Goal: Information Seeking & Learning: Understand process/instructions

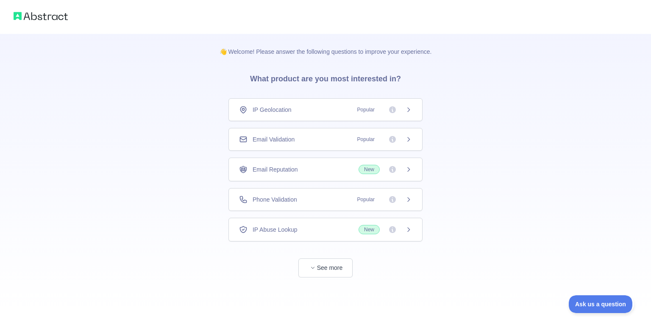
click at [323, 277] on div "👋 Welcome! Please answer the following questions to improve your experience. Wh…" at bounding box center [325, 173] width 239 height 278
click at [330, 266] on button "See more" at bounding box center [325, 268] width 54 height 19
click at [410, 200] on icon at bounding box center [408, 199] width 7 height 7
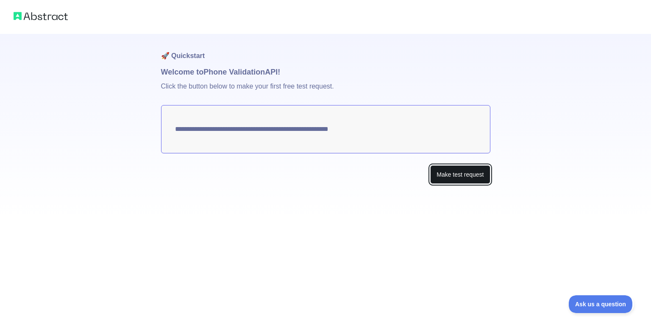
click at [464, 176] on button "Make test request" at bounding box center [460, 174] width 60 height 19
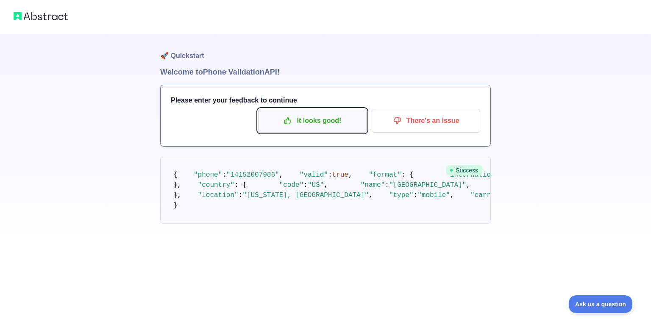
click at [311, 117] on p "It looks good!" at bounding box center [312, 121] width 96 height 14
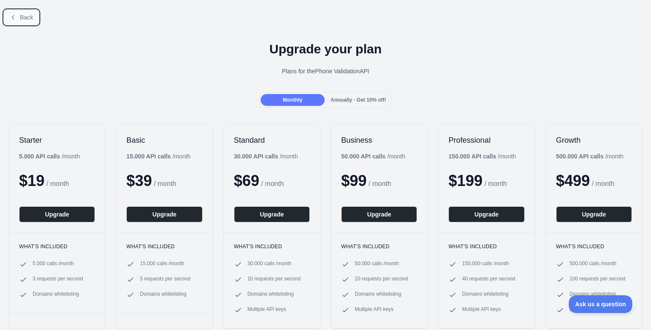
click at [28, 16] on span "Back" at bounding box center [26, 17] width 13 height 7
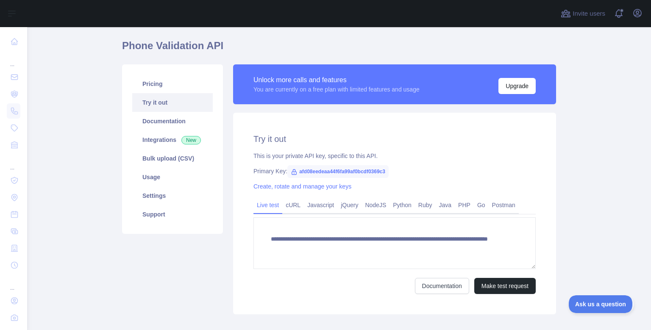
scroll to position [55, 0]
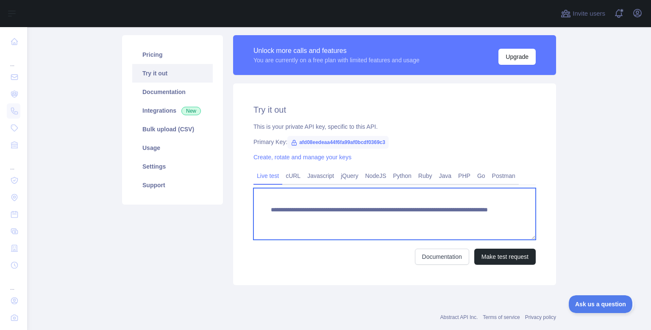
click at [467, 214] on textarea "**********" at bounding box center [394, 214] width 282 height 52
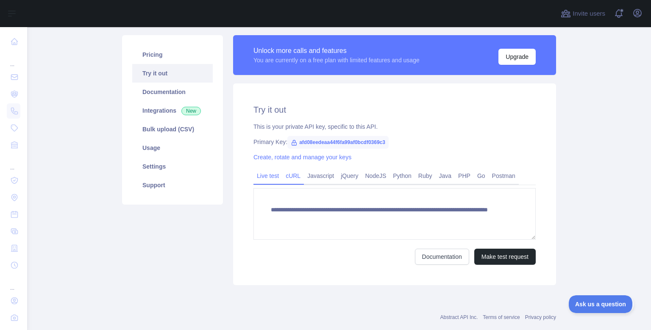
click at [286, 178] on link "cURL" at bounding box center [293, 176] width 22 height 14
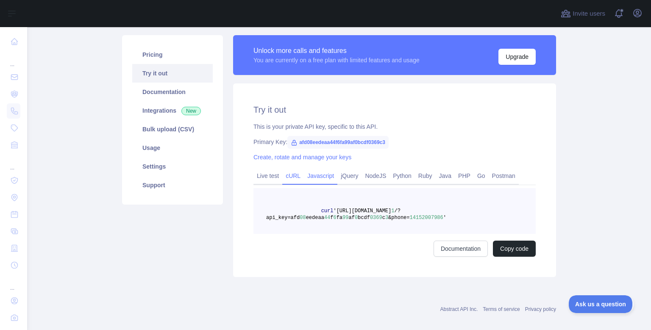
click at [314, 176] on link "Javascript" at bounding box center [320, 176] width 33 height 14
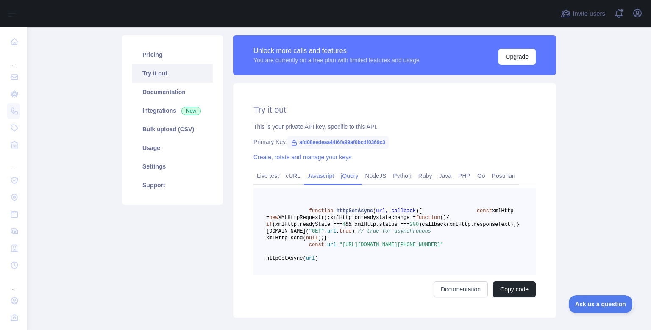
click at [345, 174] on link "jQuery" at bounding box center [349, 176] width 24 height 14
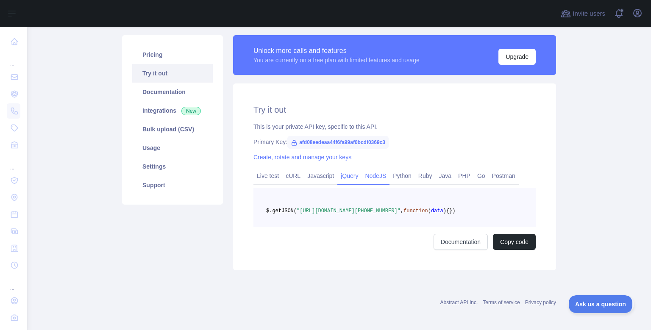
click at [373, 173] on link "NodeJS" at bounding box center [376, 176] width 28 height 14
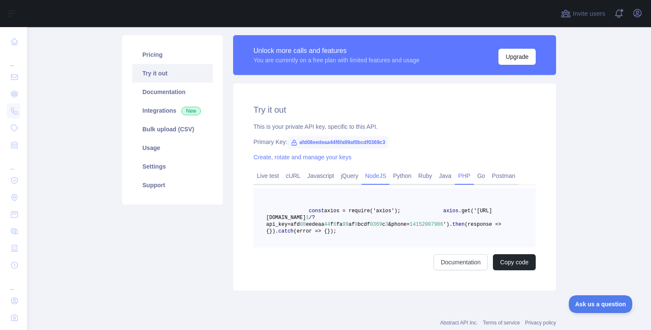
click at [457, 178] on link "PHP" at bounding box center [464, 176] width 19 height 14
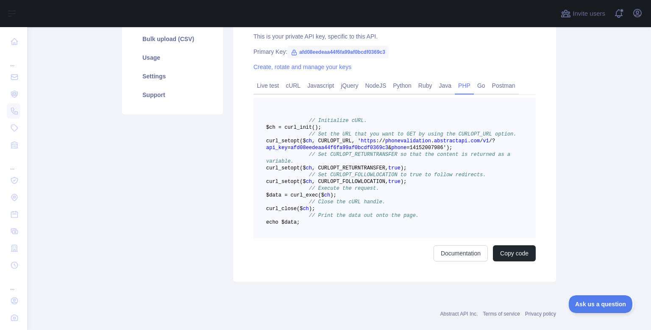
scroll to position [90, 0]
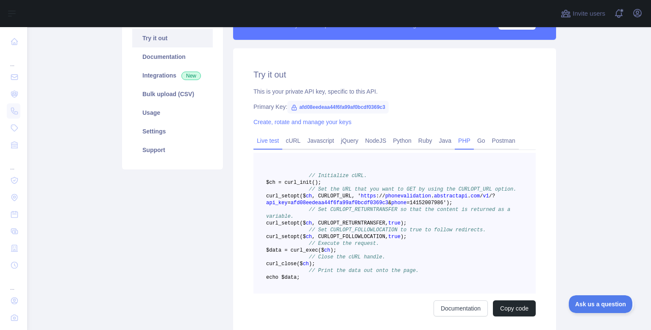
click at [269, 142] on link "Live test" at bounding box center [267, 141] width 29 height 14
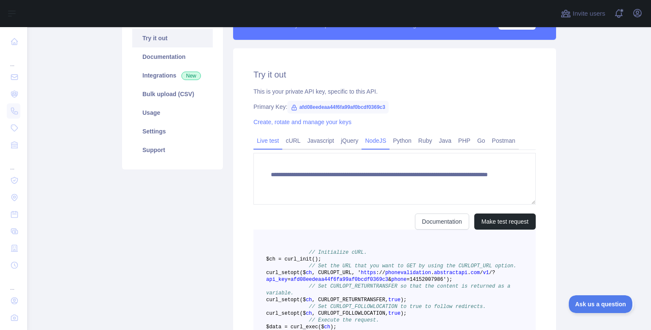
scroll to position [70, 0]
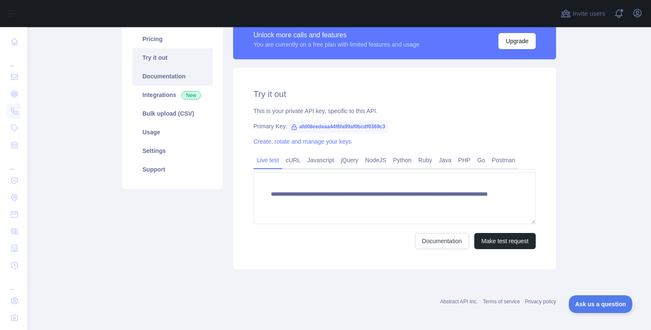
click at [168, 81] on link "Documentation" at bounding box center [172, 76] width 81 height 19
click at [162, 95] on link "Integrations New" at bounding box center [172, 95] width 81 height 19
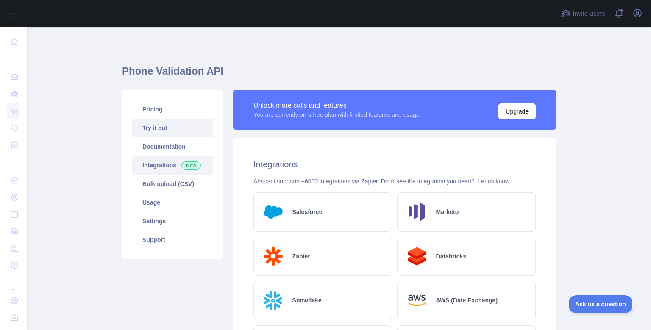
click at [173, 134] on link "Try it out" at bounding box center [172, 128] width 81 height 19
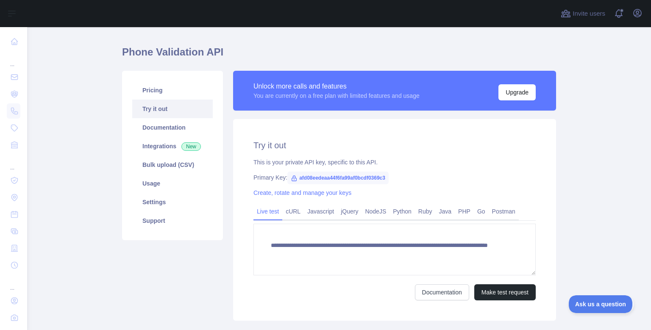
scroll to position [15, 0]
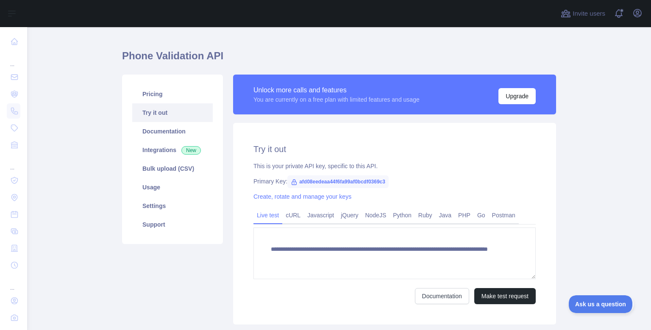
click at [303, 182] on span "afd08eedeaa44f6fa99af0bcdf0369c3" at bounding box center [337, 181] width 101 height 13
copy span "afd08eedeaa44f6fa99af0bcdf0369c3"
click at [475, 162] on div "This is your private API key, specific to this API." at bounding box center [394, 166] width 282 height 8
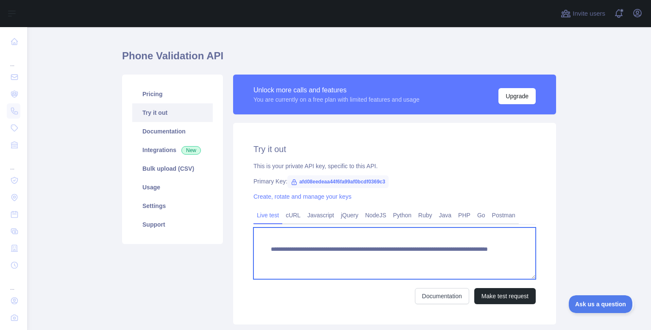
click at [457, 255] on textarea "**********" at bounding box center [394, 254] width 282 height 52
click at [428, 259] on textarea "**********" at bounding box center [394, 254] width 282 height 52
click at [330, 274] on textarea "**********" at bounding box center [394, 254] width 282 height 52
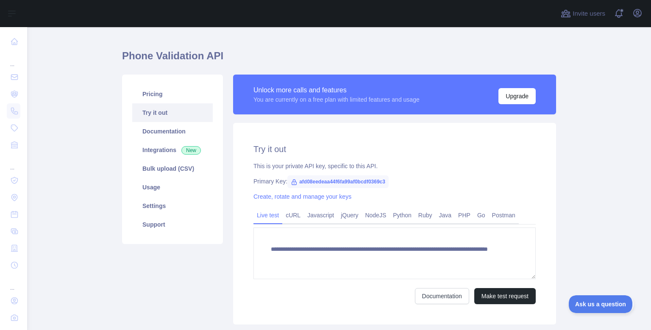
click at [367, 181] on span "afd08eedeaa44f6fa99af0bcdf0369c3" at bounding box center [337, 181] width 101 height 13
copy span "afd08eedeaa44f6fa99af0bcdf0369c3"
